Goal: Navigation & Orientation: Find specific page/section

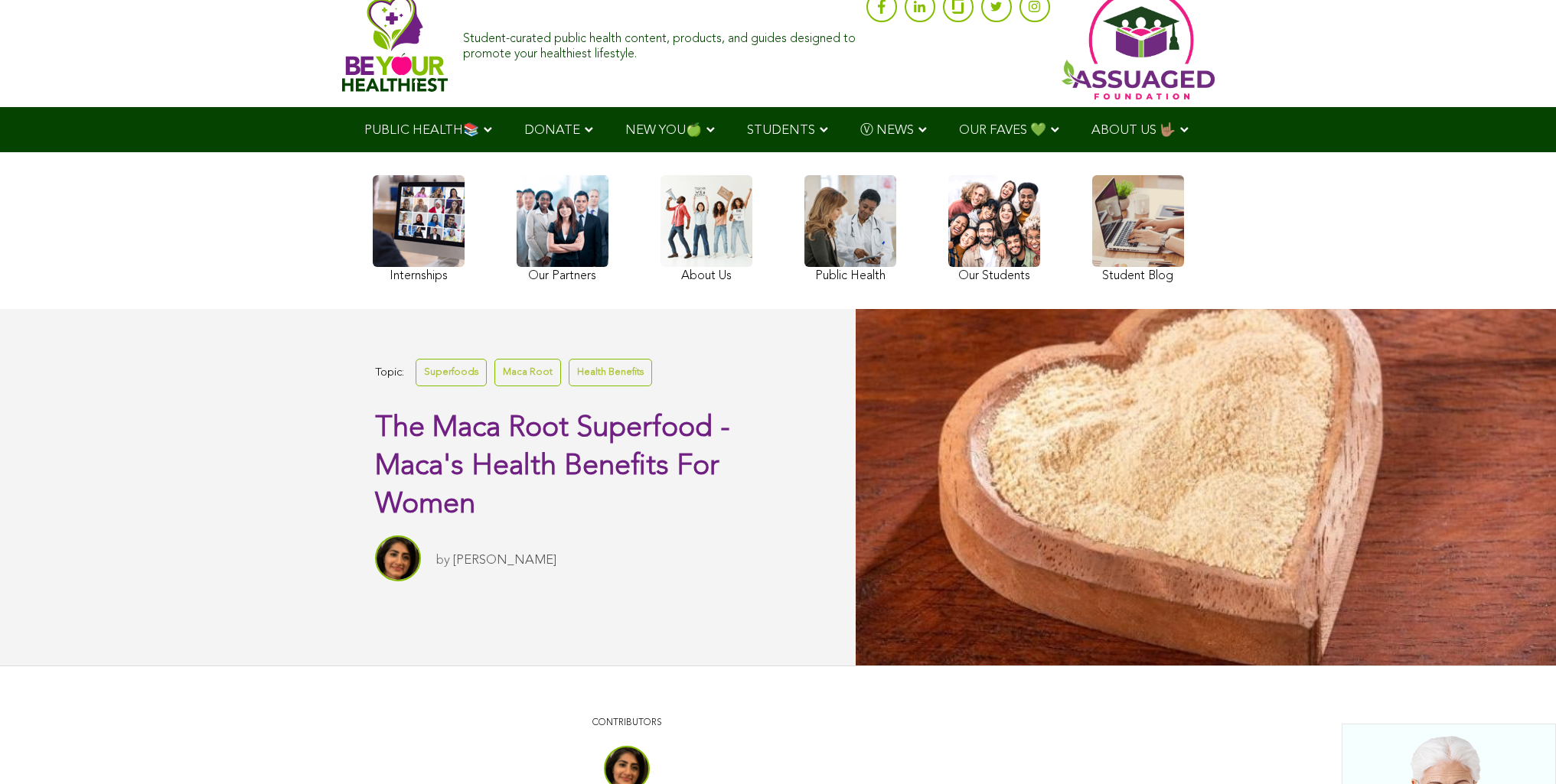
scroll to position [56, 0]
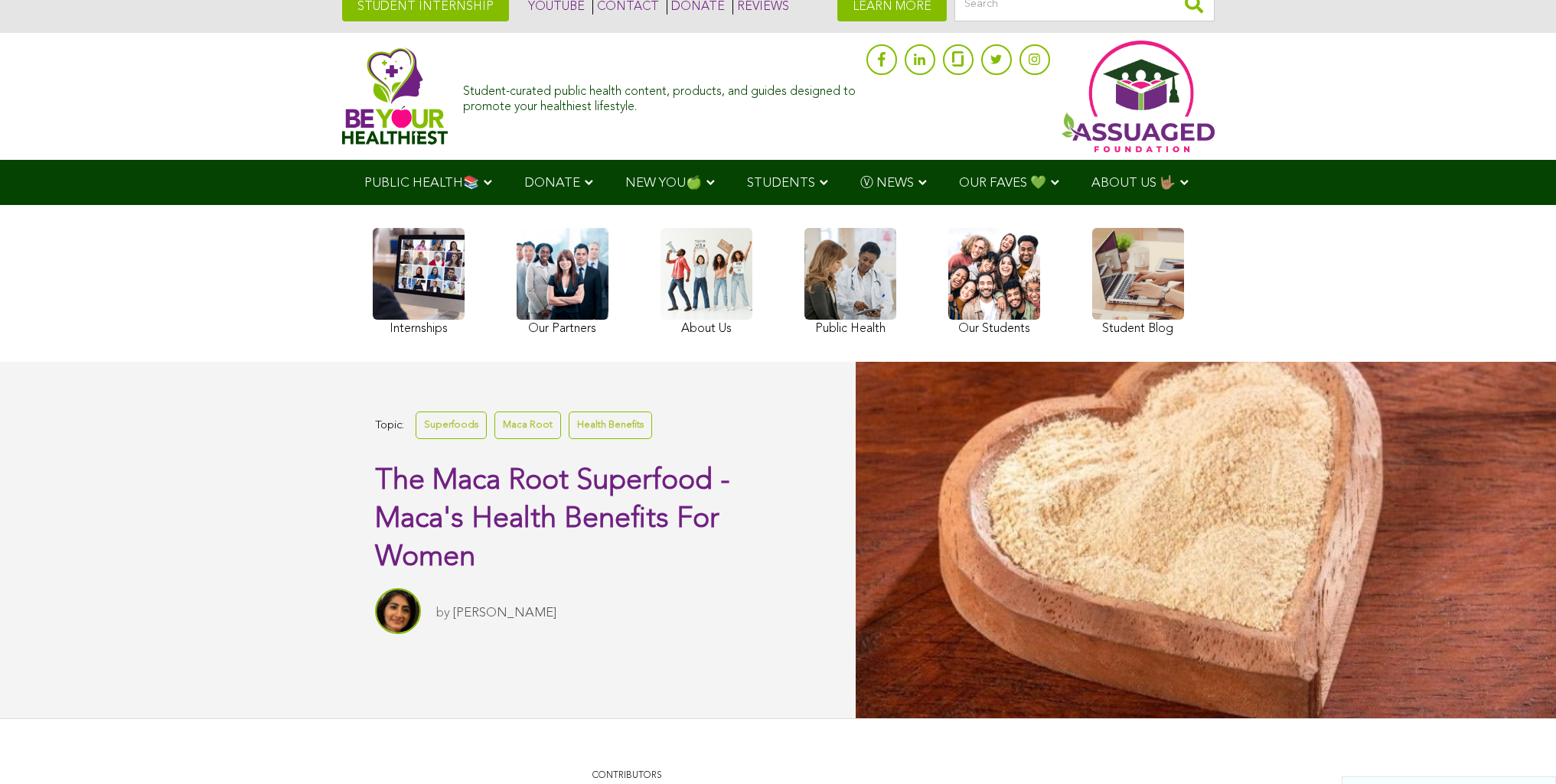
click at [370, 205] on ul "PUBLIC HEALTH📚 YouTube Our Rap Song Immunity Precautions DONATE via Venmo via P…" at bounding box center [778, 183] width 859 height 45
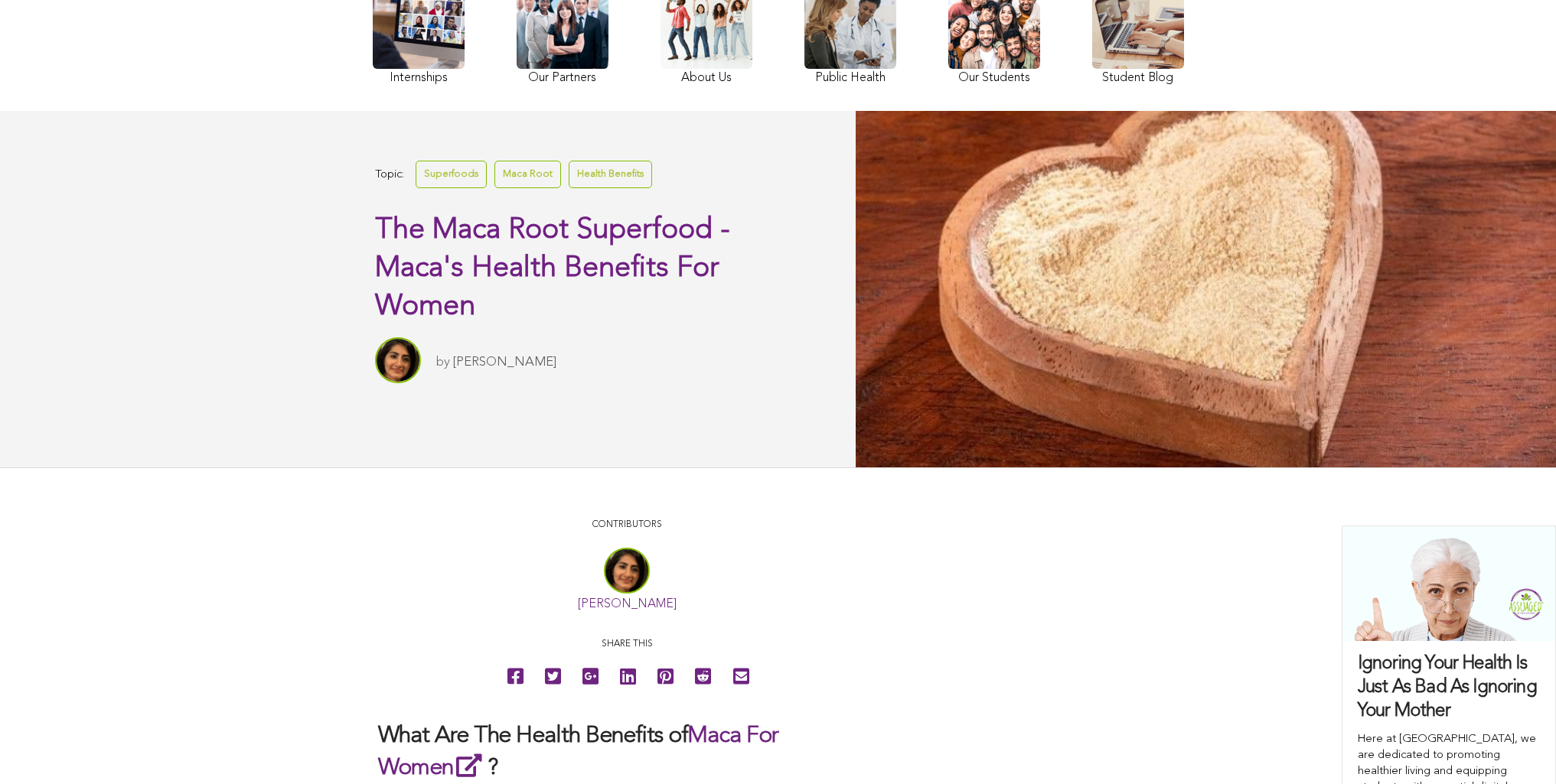
scroll to position [165, 0]
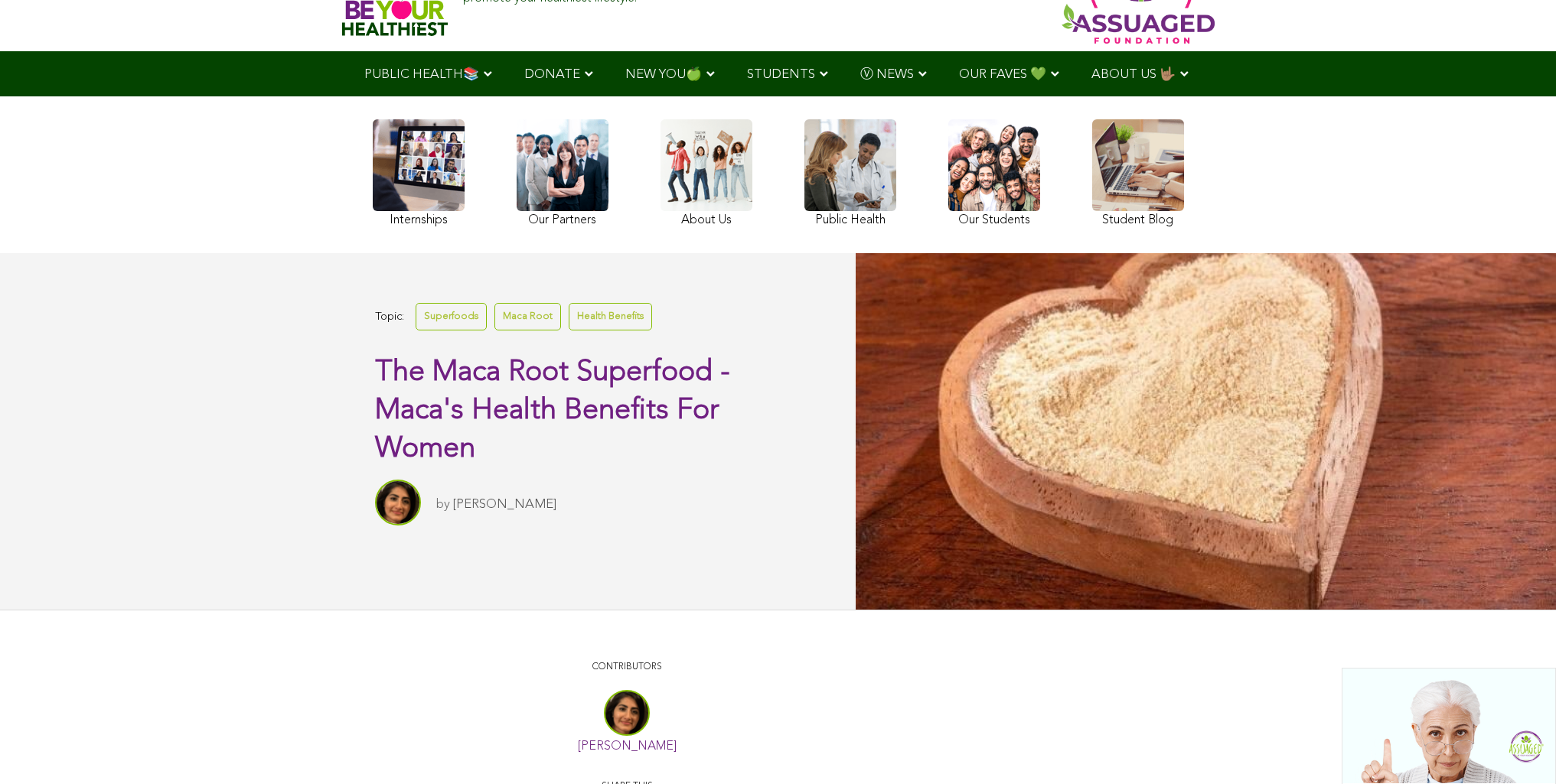
click at [1092, 217] on link at bounding box center [1138, 175] width 92 height 112
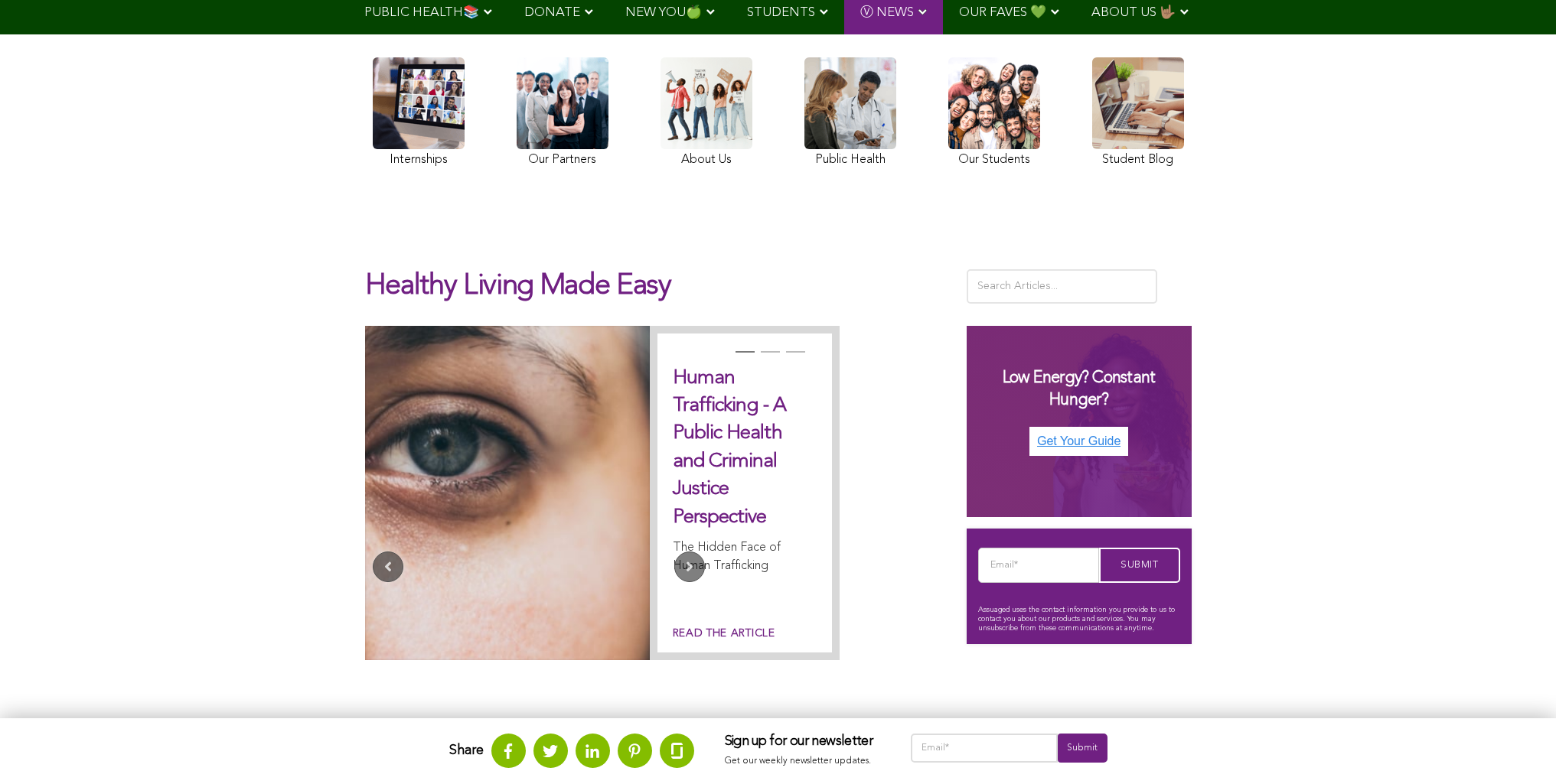
scroll to position [107, 0]
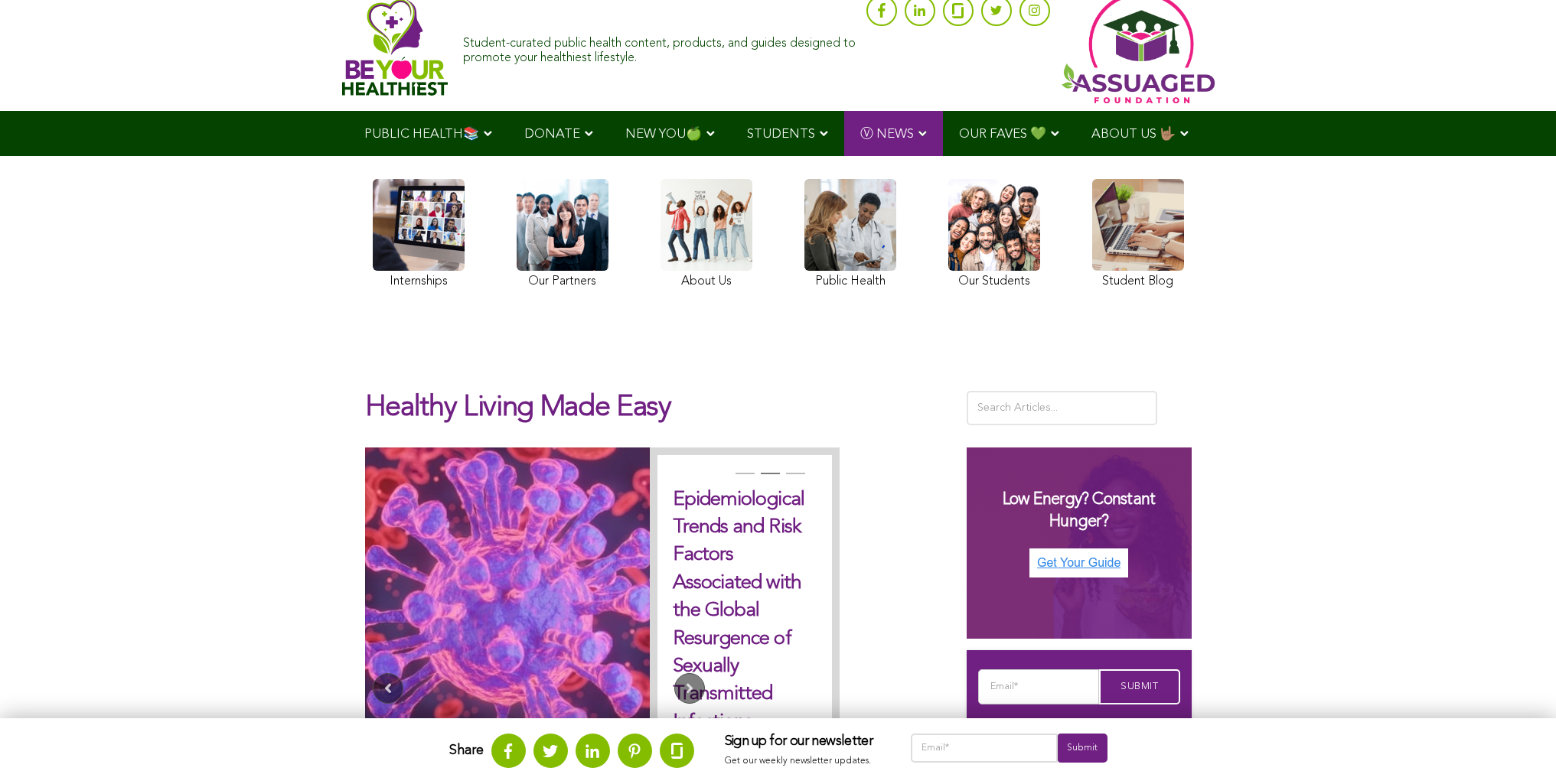
click at [373, 239] on link at bounding box center [419, 235] width 92 height 114
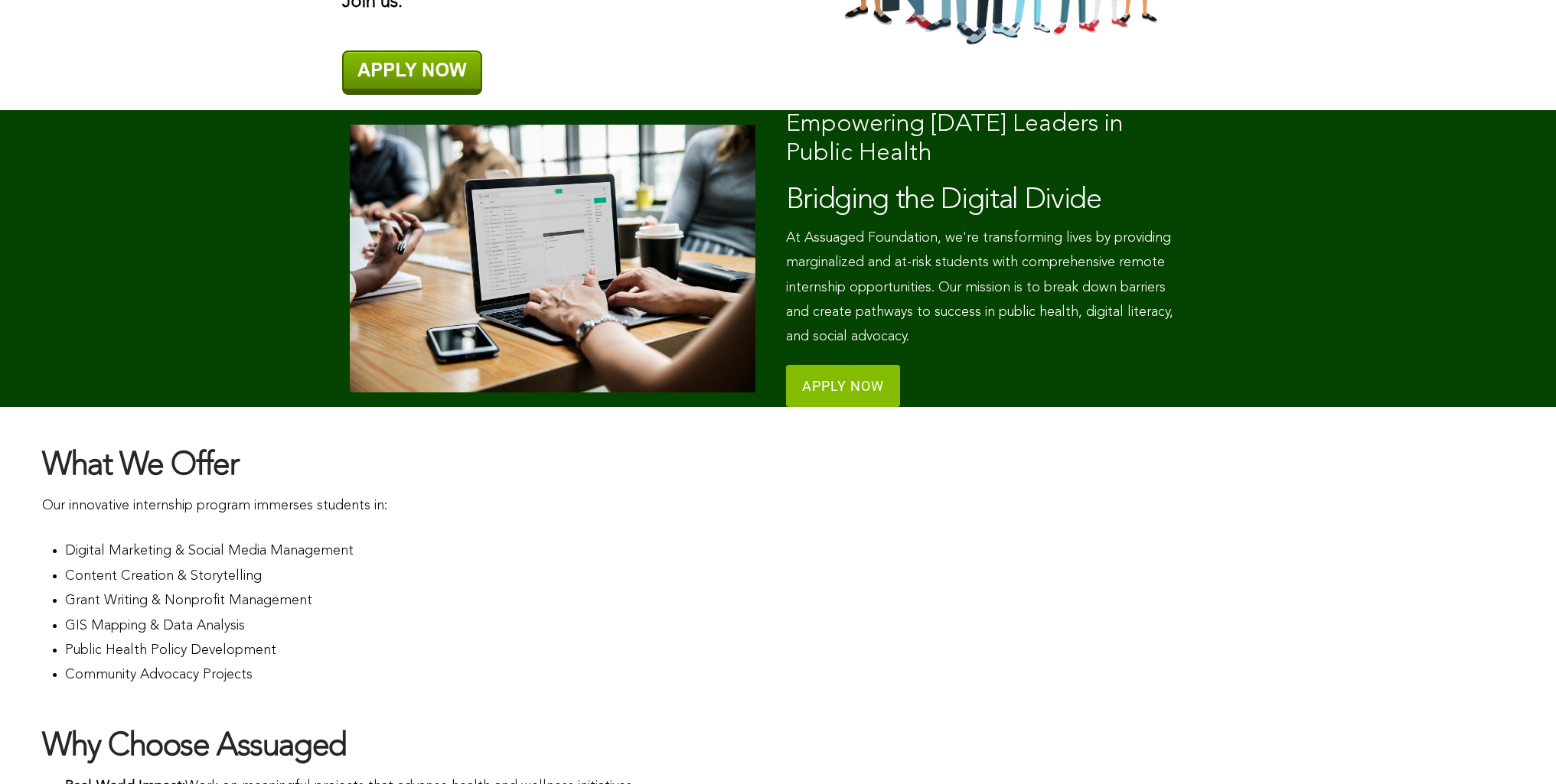
scroll to position [587, 0]
